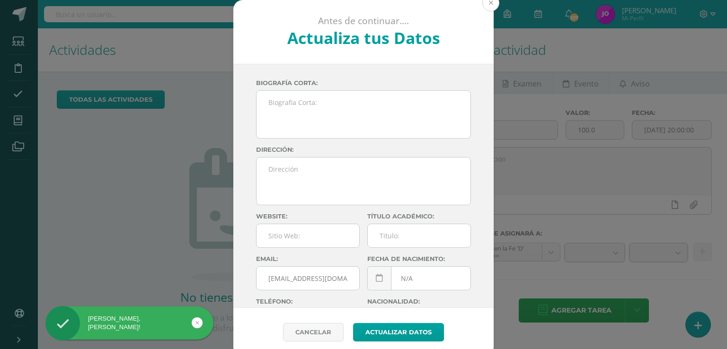
click at [484, 2] on button at bounding box center [491, 2] width 17 height 17
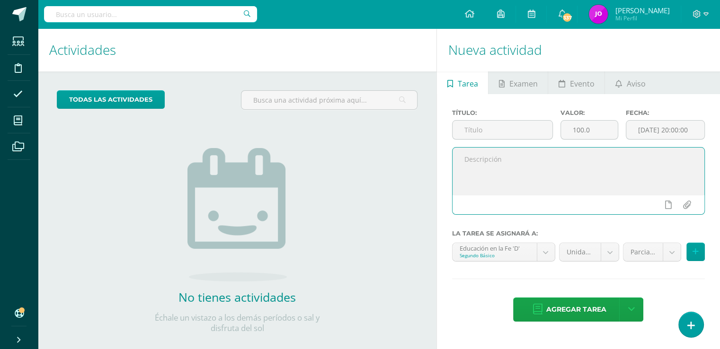
paste textarea "[URL][DOMAIN_NAME]"
click at [465, 158] on textarea "[URL][DOMAIN_NAME]" at bounding box center [579, 171] width 252 height 47
click at [489, 169] on textarea "Buenos días jóvenes les comparto el siguiente link para que puedan llenarlo [UR…" at bounding box center [579, 171] width 252 height 47
type textarea "Buenos días jóvenes les comparto el siguiente link para que puedan llenarlo. [U…"
click at [489, 130] on input "text" at bounding box center [503, 130] width 100 height 18
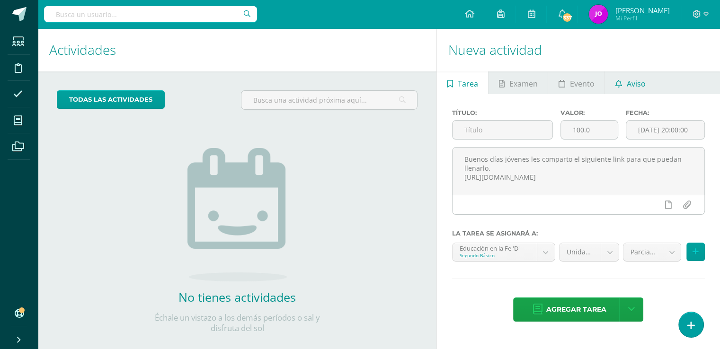
click at [636, 84] on span "Aviso" at bounding box center [636, 83] width 19 height 23
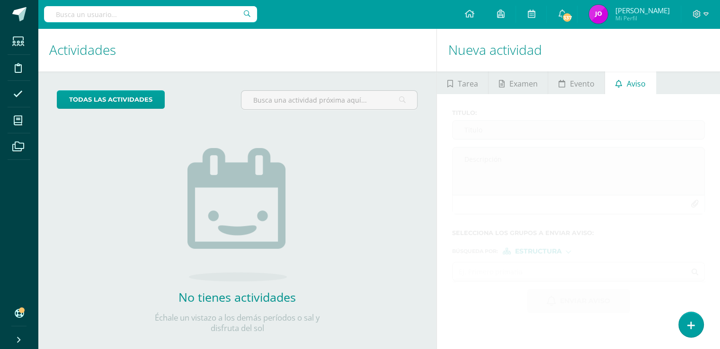
scroll to position [15, 0]
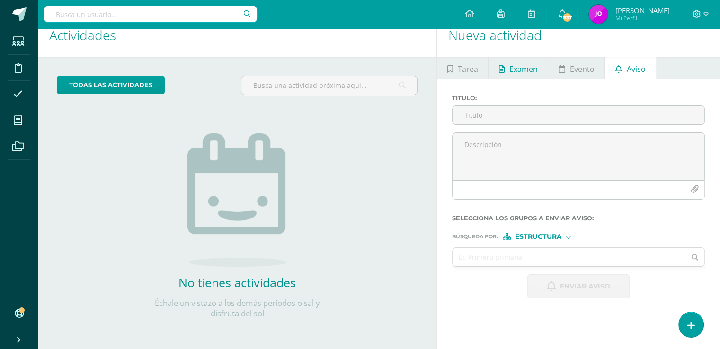
click at [526, 66] on span "Examen" at bounding box center [524, 69] width 28 height 23
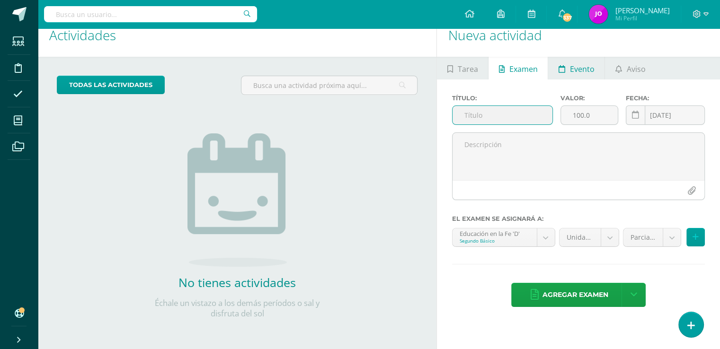
click at [570, 66] on span "Evento" at bounding box center [582, 69] width 25 height 23
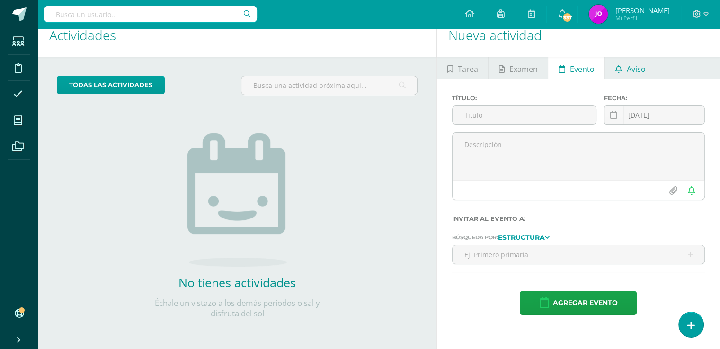
click at [629, 66] on span "Aviso" at bounding box center [636, 69] width 19 height 23
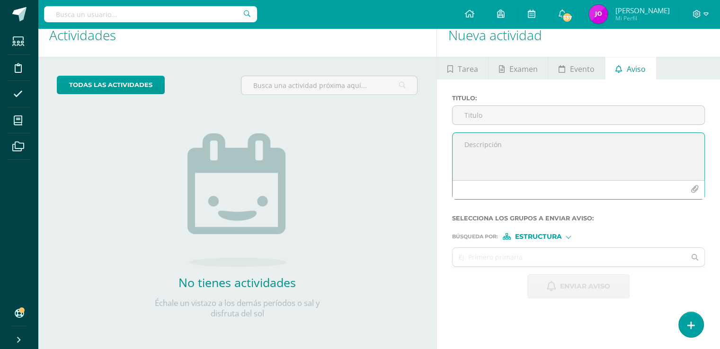
click at [506, 150] on textarea at bounding box center [579, 156] width 252 height 47
click at [537, 149] on textarea "Buenos días jóvenes" at bounding box center [579, 156] width 252 height 47
paste textarea "[URL][DOMAIN_NAME]"
drag, startPoint x: 571, startPoint y: 150, endPoint x: 666, endPoint y: 146, distance: 95.3
click at [666, 146] on textarea "Buenos días jóvenes les comparto el siguiente link para que puedan llenar lo qu…" at bounding box center [579, 156] width 252 height 47
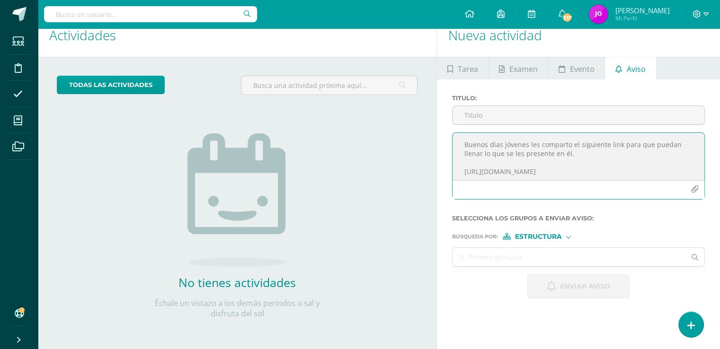
click at [588, 155] on textarea "Buenos días jóvenes les comparto el siguiente link para que puedan llenar lo qu…" at bounding box center [579, 156] width 252 height 47
drag, startPoint x: 580, startPoint y: 157, endPoint x: 485, endPoint y: 154, distance: 94.8
click at [485, 154] on textarea "Buenos días jóvenes les comparto el siguiente link para que puedan llenar lo qu…" at bounding box center [579, 156] width 252 height 47
click at [536, 155] on textarea "Buenos días jóvenes les comparto el siguiente link para que puedan llenar el do…" at bounding box center [579, 156] width 252 height 47
click at [528, 154] on textarea "Buenos días jóvenes les comparto el siguiente link para que puedan llenar el do…" at bounding box center [579, 156] width 252 height 47
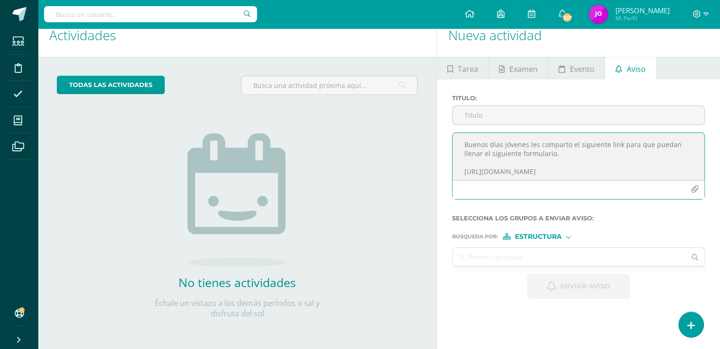
drag, startPoint x: 509, startPoint y: 152, endPoint x: 493, endPoint y: 164, distance: 19.9
click at [493, 164] on textarea "Buenos días jóvenes les comparto el siguiente link para que puedan llenar el si…" at bounding box center [579, 156] width 252 height 47
click at [512, 153] on textarea "Buenos días jóvenes les comparto el siguiente link para que puedan llenar el si…" at bounding box center [579, 156] width 252 height 47
click at [521, 154] on textarea "Buenos días jóvenes les comparto el siguiente link para que puedan llenar el si…" at bounding box center [579, 156] width 252 height 47
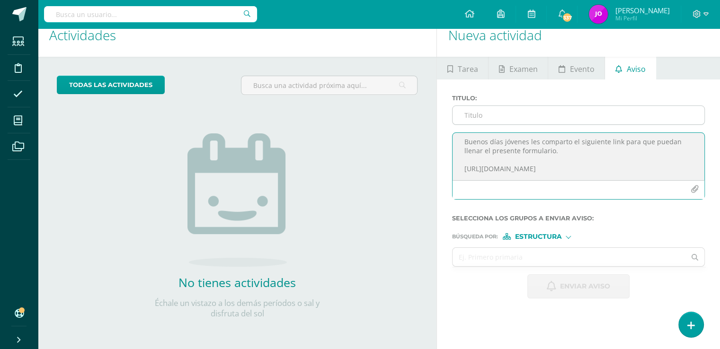
type textarea "Buenos días jóvenes les comparto el siguiente link para que puedan llenar el pr…"
click at [528, 118] on input "Titulo :" at bounding box center [579, 115] width 252 height 18
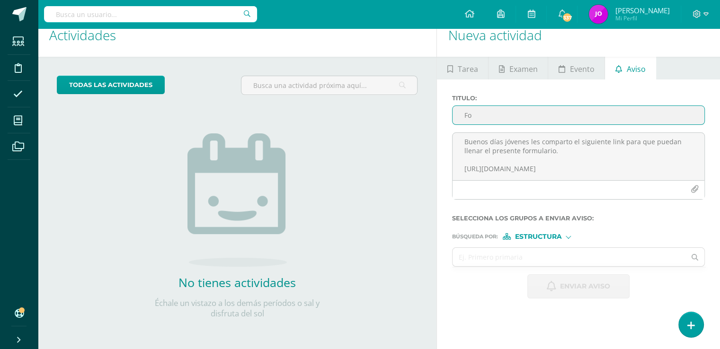
type input "F"
type input "Llenar formulario."
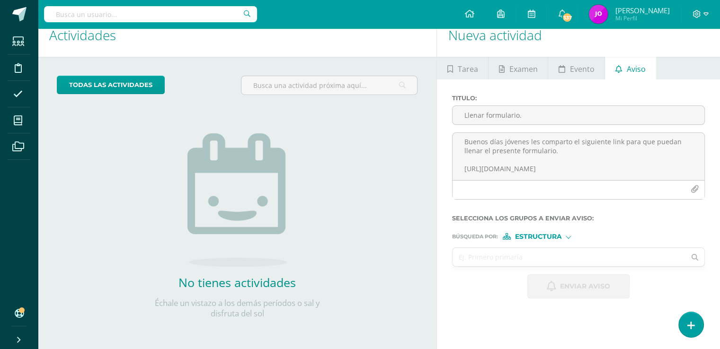
click at [564, 260] on input "text" at bounding box center [569, 257] width 233 height 18
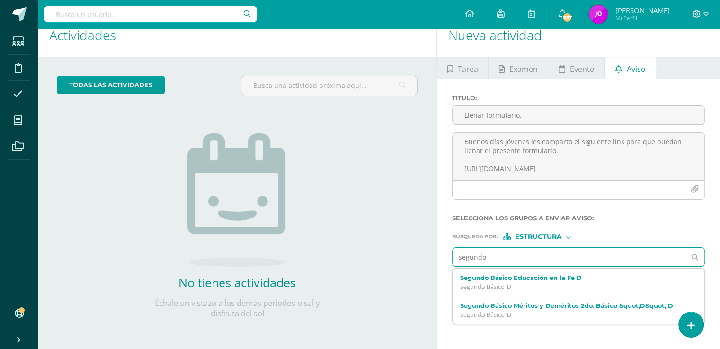
type input "segundo"
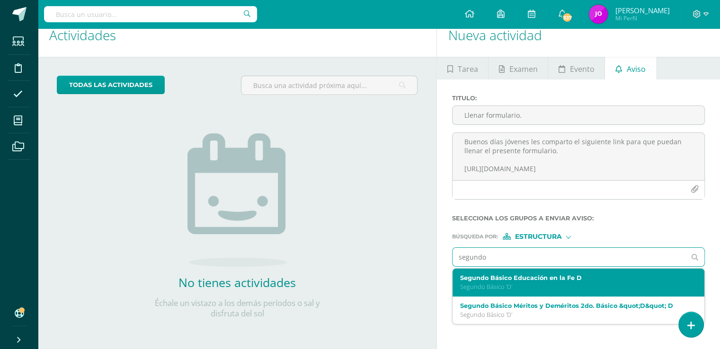
click at [516, 288] on p "Segundo Básico 'D'" at bounding box center [573, 287] width 227 height 8
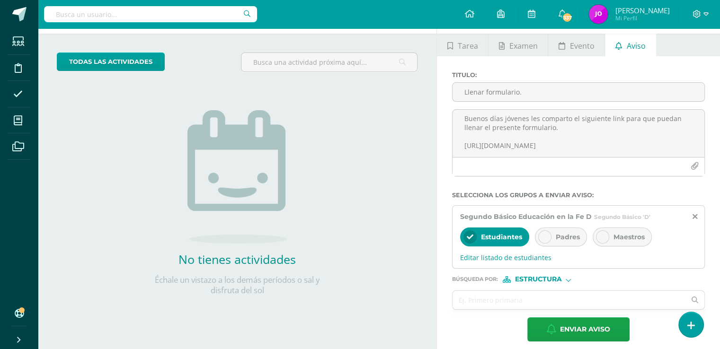
scroll to position [45, 0]
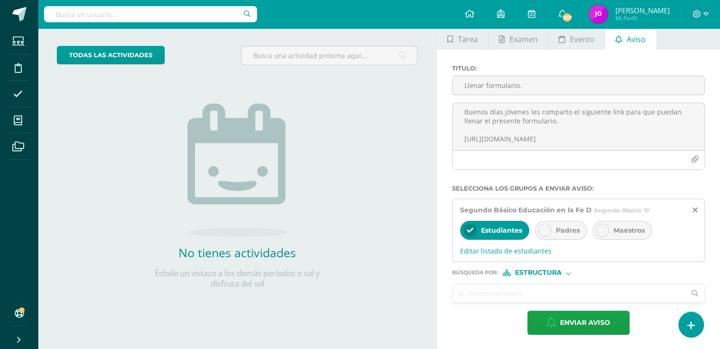
click at [511, 292] on input "text" at bounding box center [569, 294] width 233 height 18
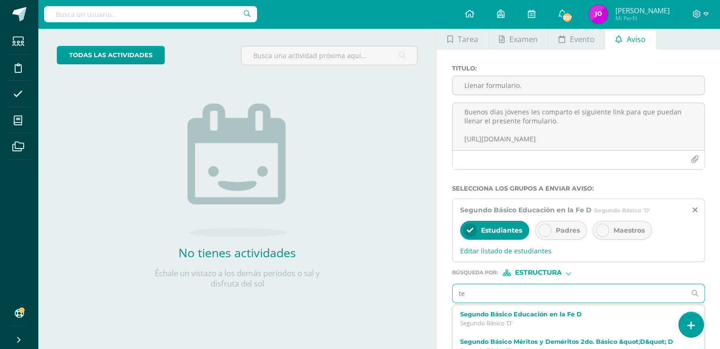
type input "ter"
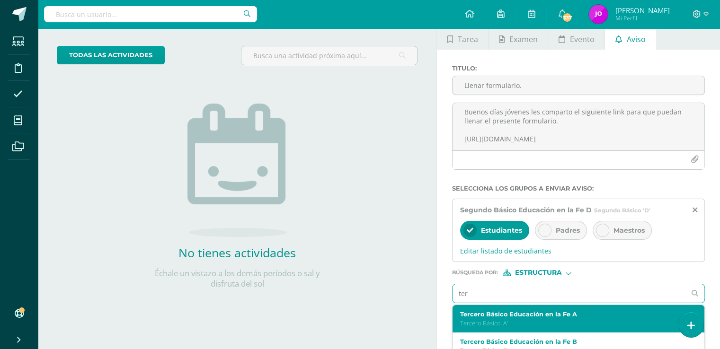
click at [502, 320] on p "Tercero Básico 'A'" at bounding box center [573, 324] width 227 height 8
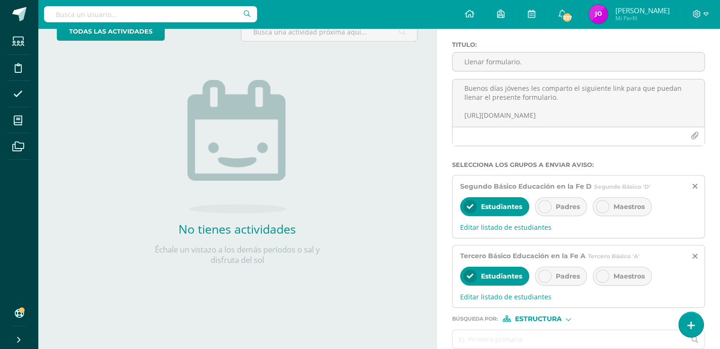
scroll to position [114, 0]
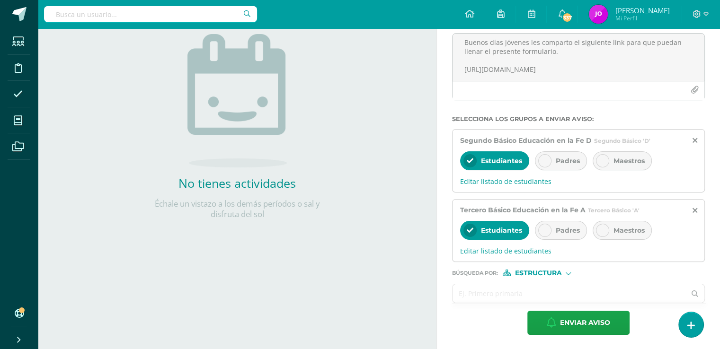
click at [540, 294] on input "text" at bounding box center [569, 294] width 233 height 18
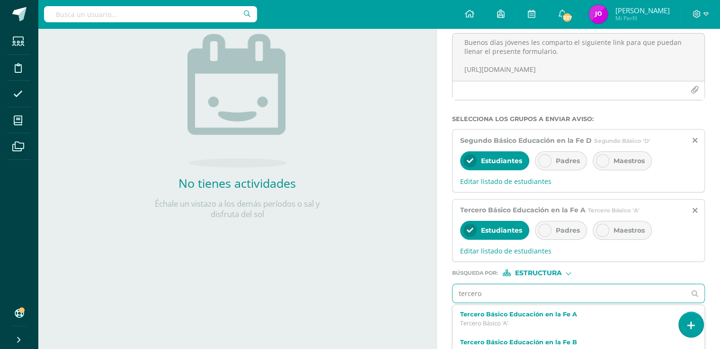
type input "tercero b"
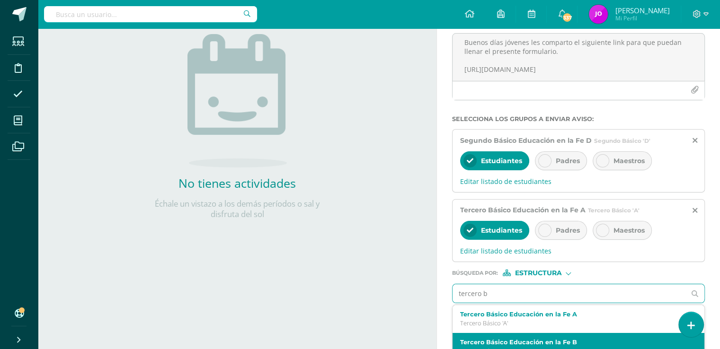
click at [554, 343] on label "Tercero Básico Educación en la Fe B" at bounding box center [573, 342] width 227 height 7
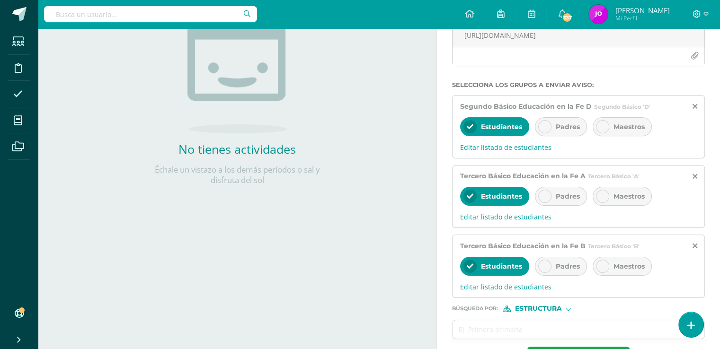
scroll to position [184, 0]
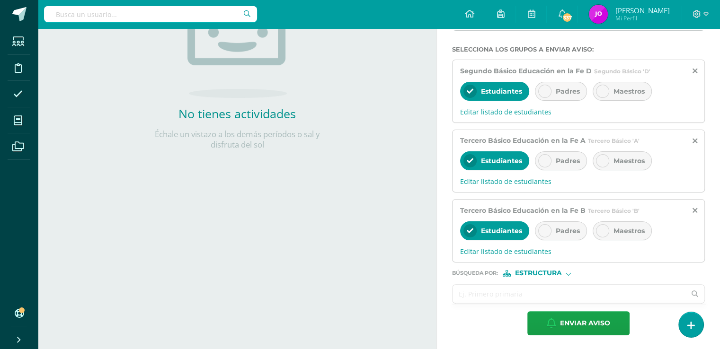
click at [528, 299] on input "text" at bounding box center [569, 294] width 233 height 18
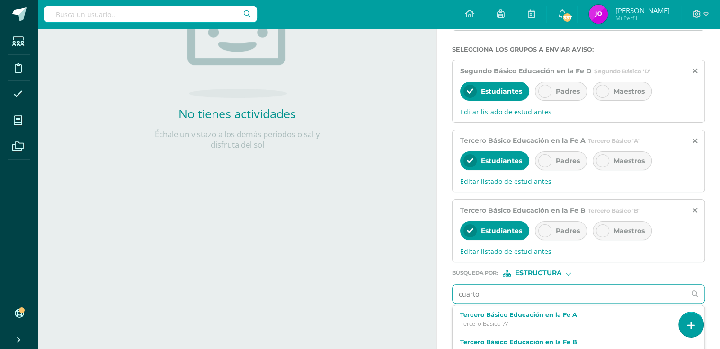
type input "cuarto"
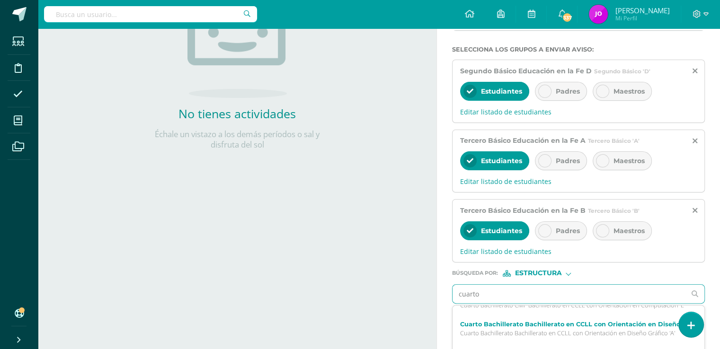
scroll to position [79, 0]
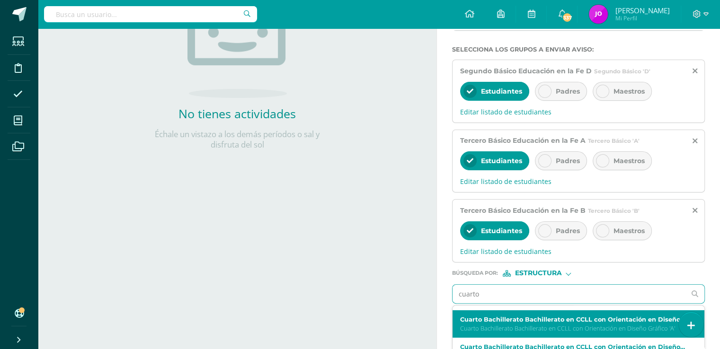
click at [635, 325] on p "Cuarto Bachillerato Bachillerato en CCLL con Orientación en Diseño Gráfico 'A'" at bounding box center [573, 329] width 227 height 8
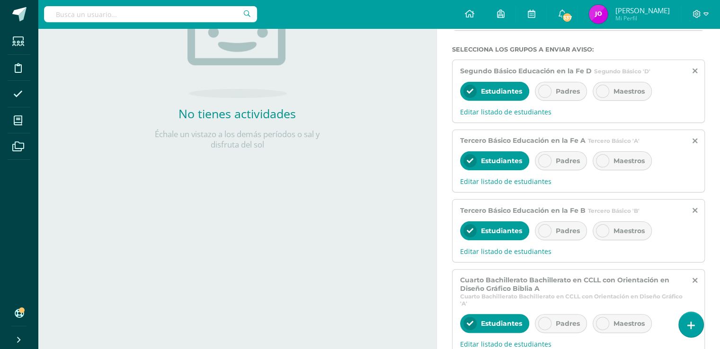
scroll to position [275, 0]
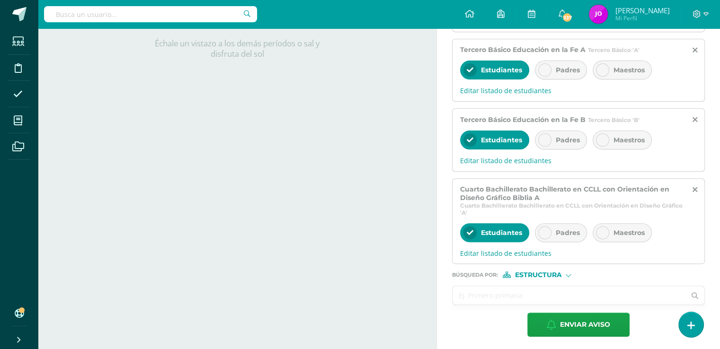
click at [547, 294] on input "text" at bounding box center [569, 295] width 233 height 18
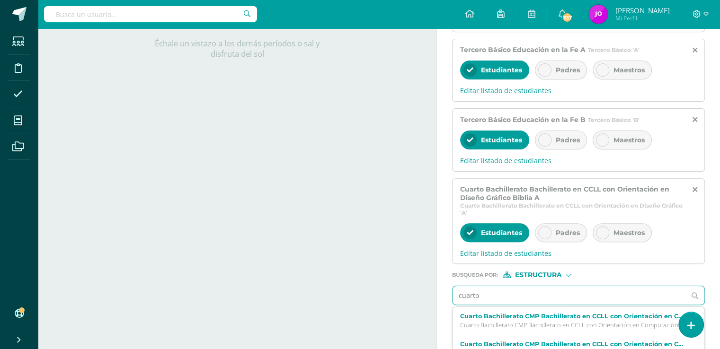
type input "cuarto"
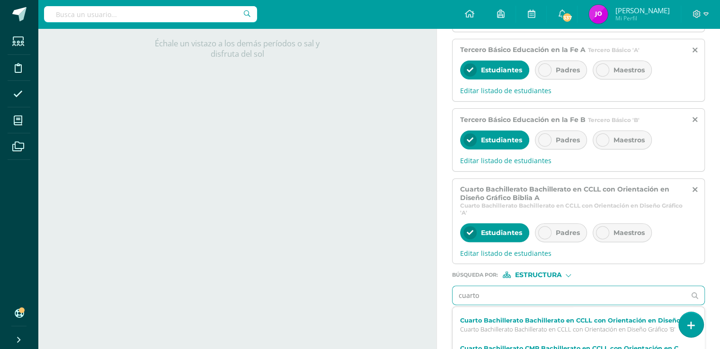
scroll to position [109, 0]
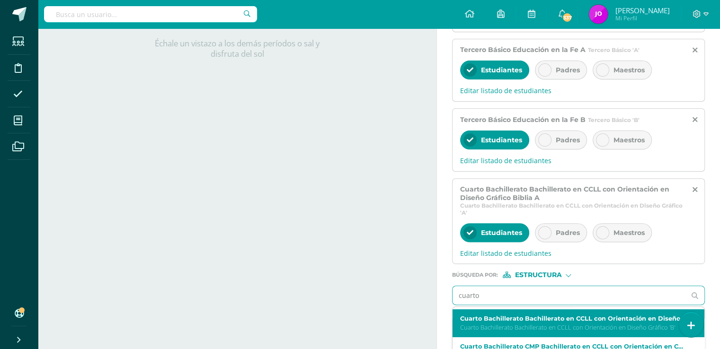
click at [606, 324] on p "Cuarto Bachillerato Bachillerato en CCLL con Orientación en Diseño Gráfico 'B'" at bounding box center [573, 328] width 227 height 8
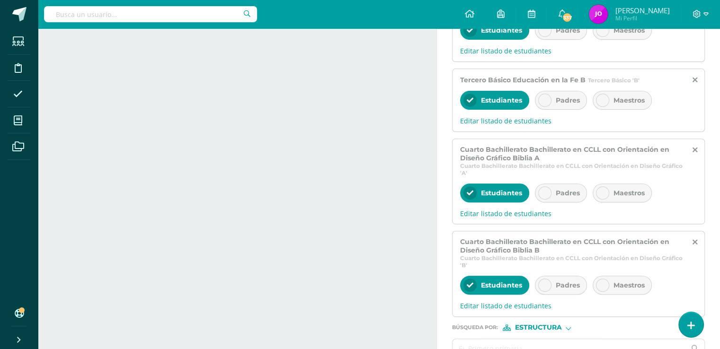
scroll to position [366, 0]
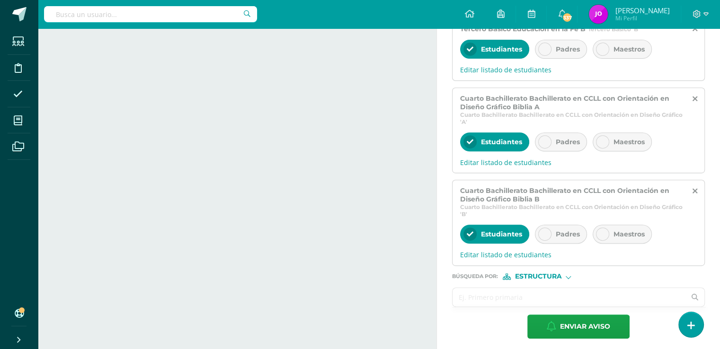
click at [610, 298] on input "text" at bounding box center [569, 297] width 233 height 18
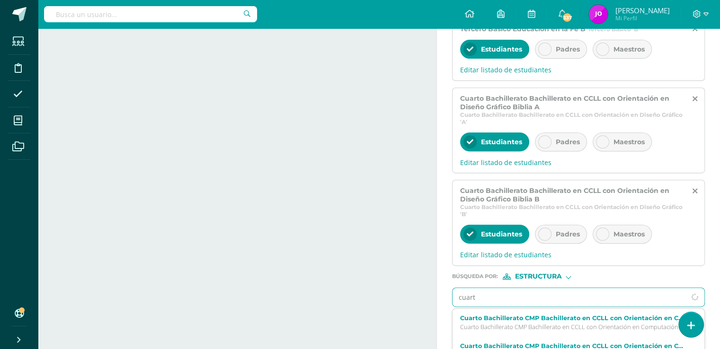
type input "cuarto"
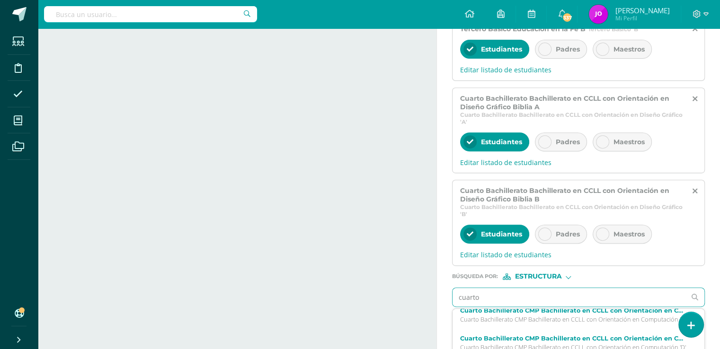
scroll to position [3, 0]
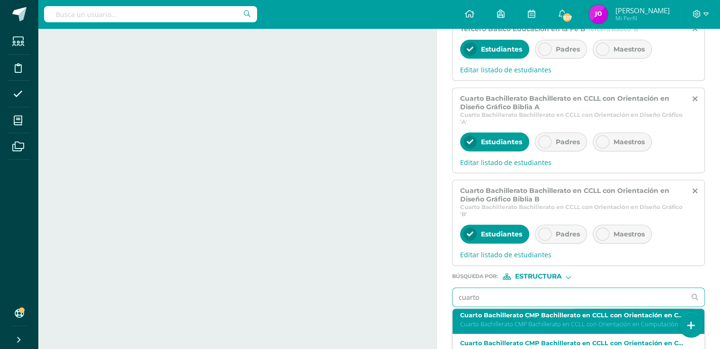
click at [633, 312] on label "Cuarto Bachillerato CMP Bachillerato en CCLL con Orientación en Computación [DE…" at bounding box center [573, 315] width 227 height 7
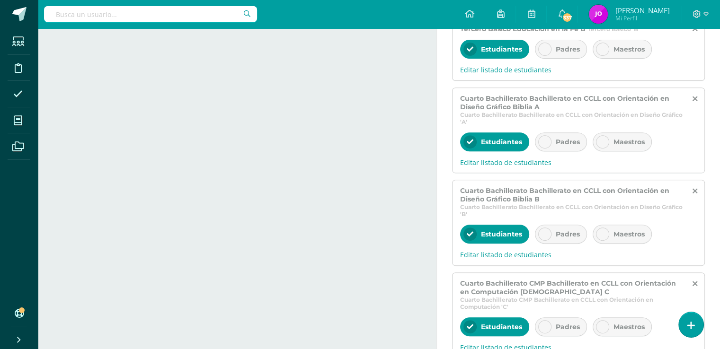
scroll to position [457, 0]
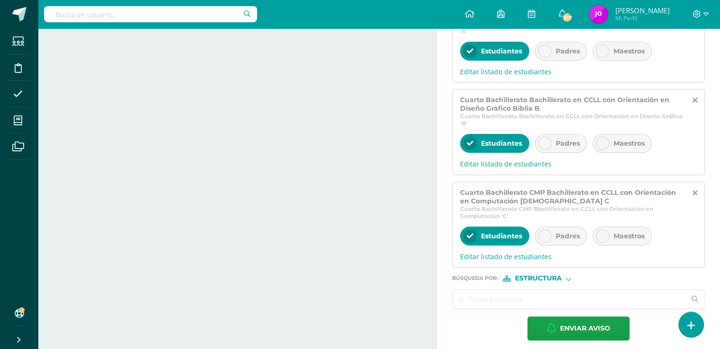
click at [529, 300] on input "text" at bounding box center [569, 299] width 233 height 18
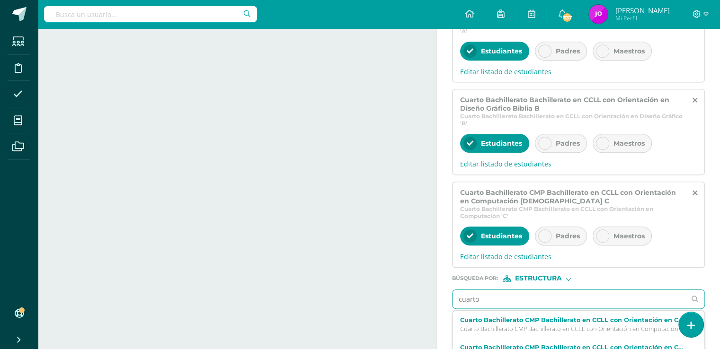
type input "cuarto"
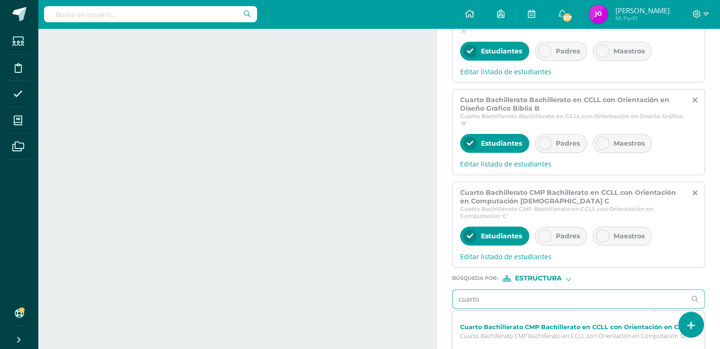
scroll to position [22, 0]
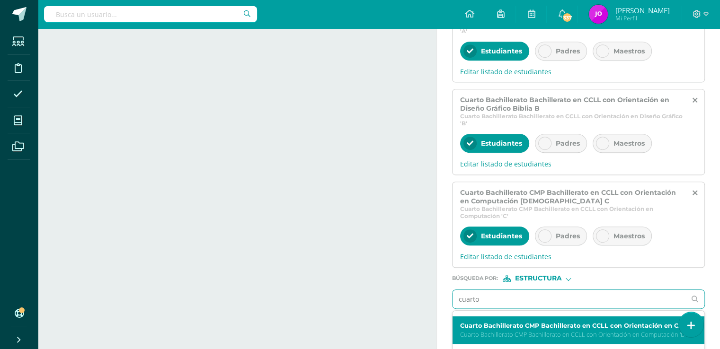
click at [624, 331] on p "Cuarto Bachillerato CMP Bachillerato en CCLL con Orientación en Computación 'D'" at bounding box center [573, 335] width 227 height 8
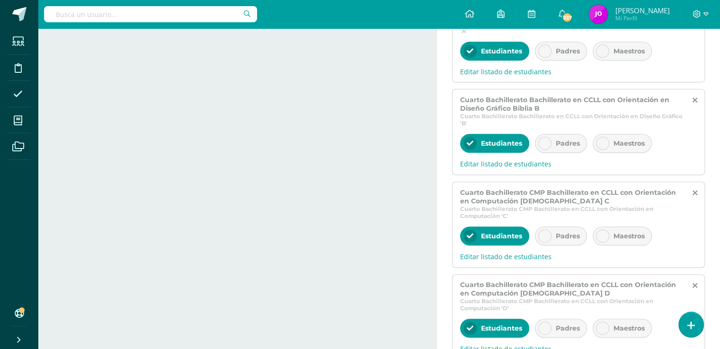
scroll to position [547, 0]
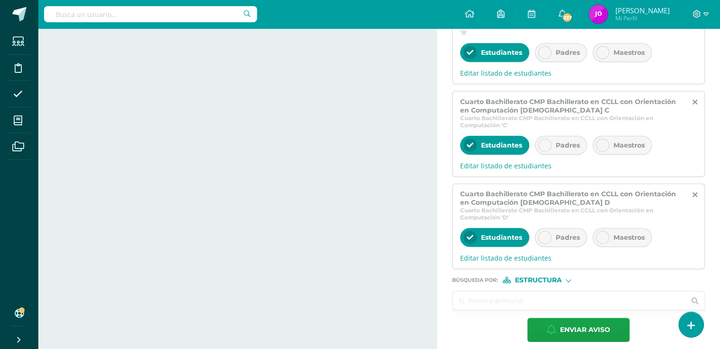
click at [601, 292] on input "text" at bounding box center [569, 301] width 233 height 18
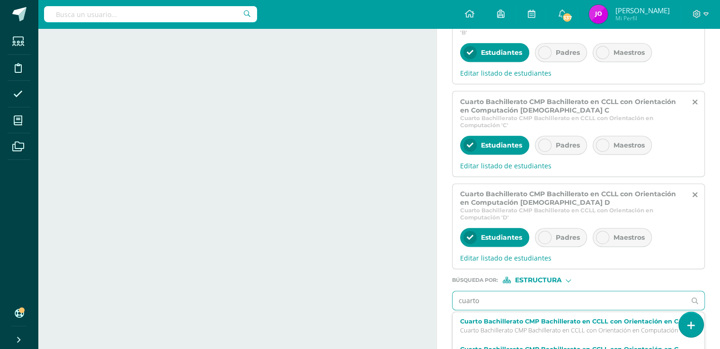
type input "cuarto"
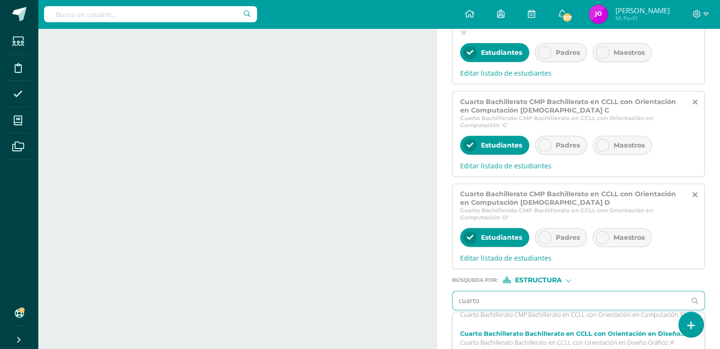
scroll to position [69, 0]
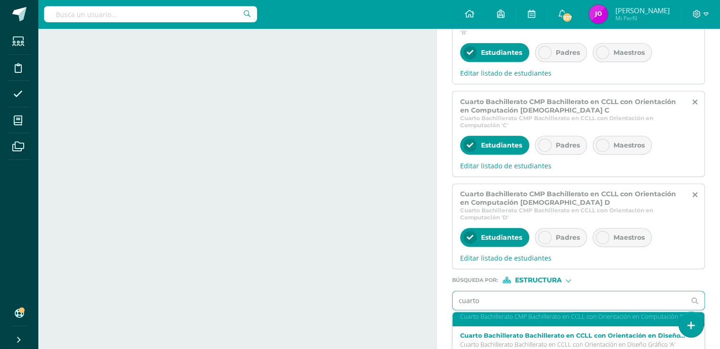
click at [653, 313] on p "Cuarto Bachillerato CMP Bachillerato en CCLL con Orientación en Computación 'E'" at bounding box center [573, 317] width 227 height 8
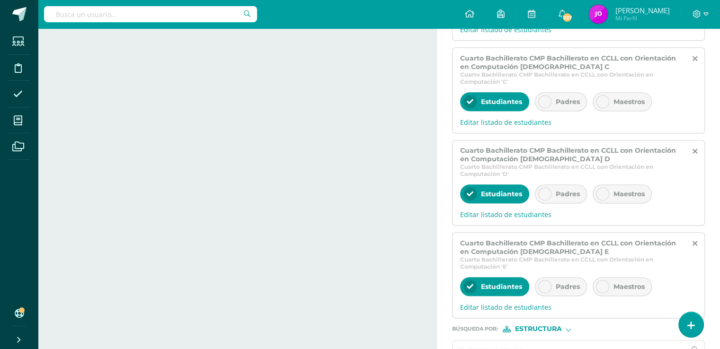
scroll to position [638, 0]
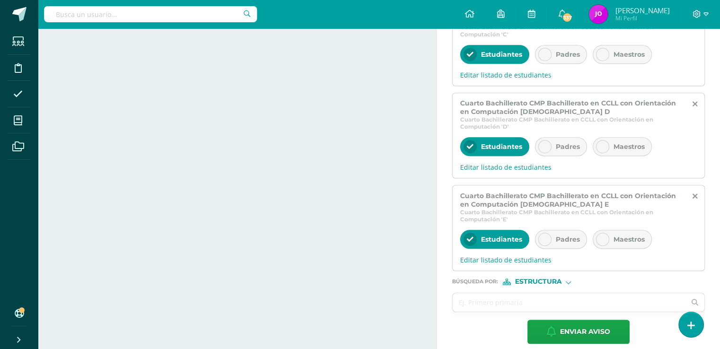
click at [530, 279] on span "Estructura" at bounding box center [538, 281] width 47 height 5
click at [539, 295] on span "Persona" at bounding box center [542, 297] width 34 height 5
click at [519, 295] on input "text" at bounding box center [569, 303] width 233 height 18
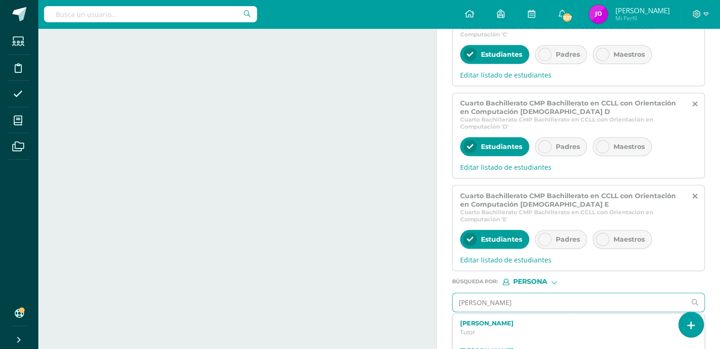
type input "[PERSON_NAME]"
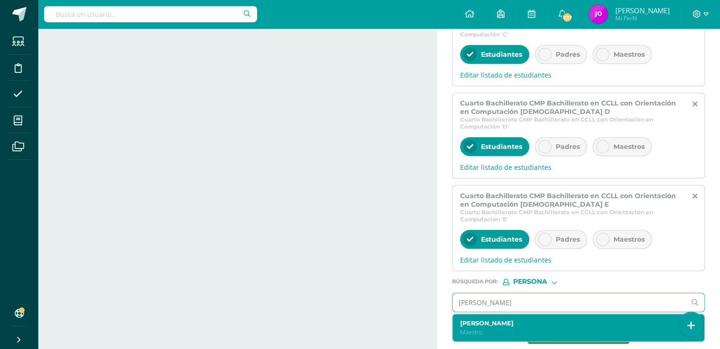
click at [508, 329] on p "Maestro" at bounding box center [573, 333] width 227 height 8
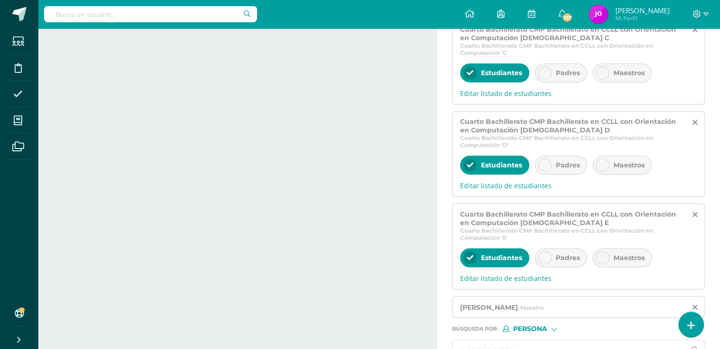
scroll to position [667, 0]
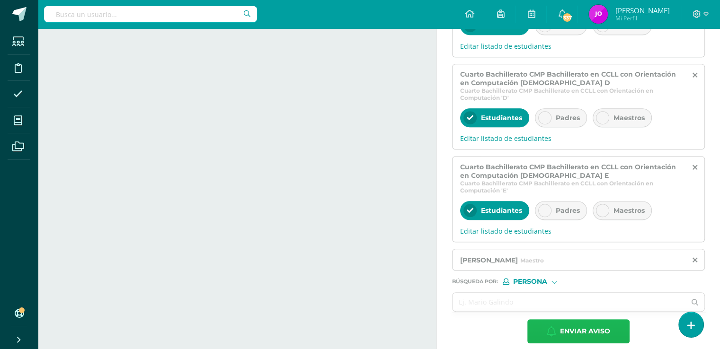
click at [584, 321] on span "Enviar aviso" at bounding box center [585, 331] width 50 height 23
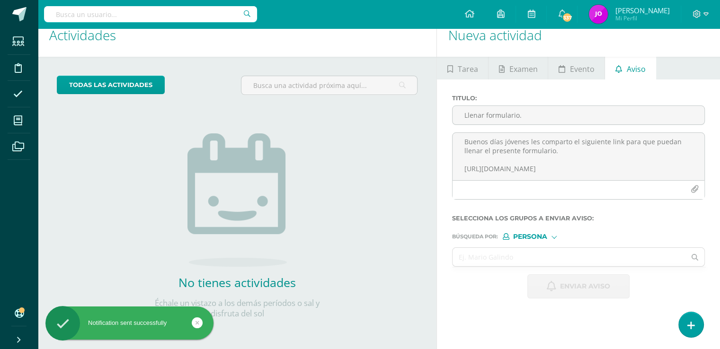
scroll to position [0, 0]
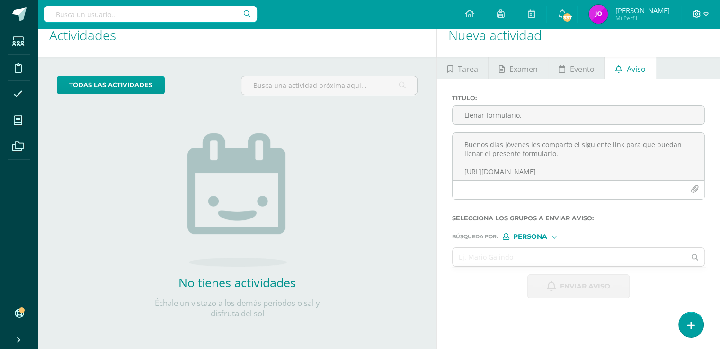
click at [707, 12] on icon at bounding box center [706, 14] width 5 height 9
click at [677, 66] on span "Cerrar sesión" at bounding box center [676, 64] width 43 height 9
